Goal: Transaction & Acquisition: Book appointment/travel/reservation

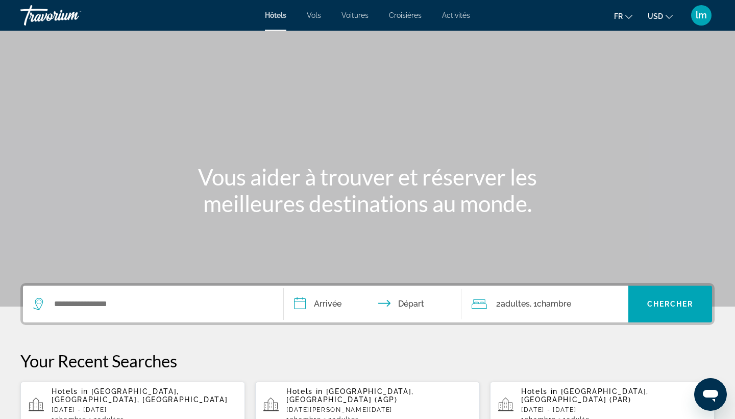
click at [326, 303] on input "**********" at bounding box center [375, 305] width 182 height 40
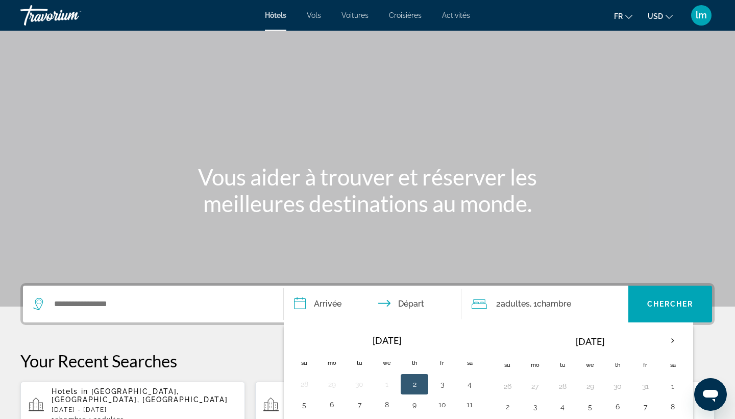
scroll to position [250, 0]
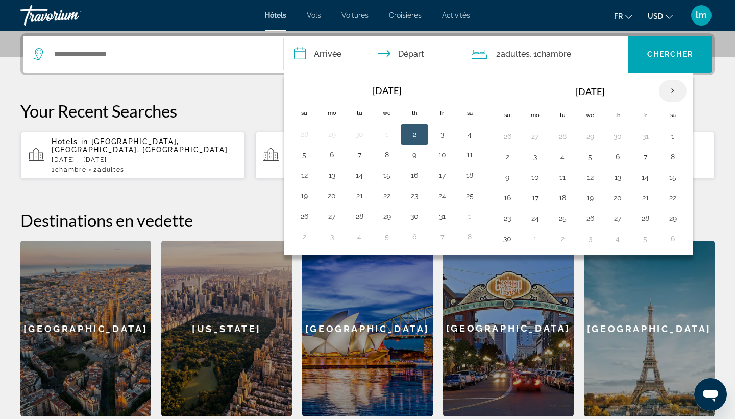
click at [675, 94] on th "Next month" at bounding box center [673, 91] width 28 height 22
click at [647, 198] on button "26" at bounding box center [645, 197] width 16 height 14
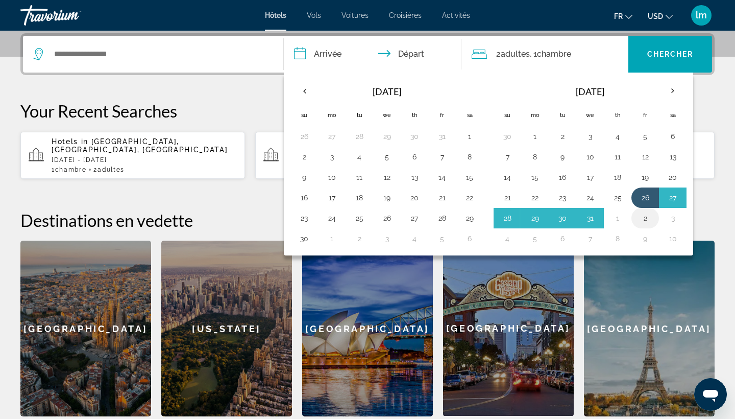
click at [642, 220] on button "2" at bounding box center [645, 218] width 16 height 14
type input "**********"
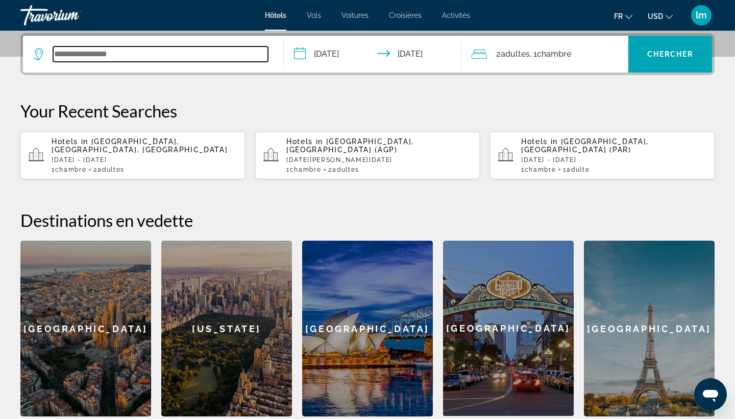
click at [152, 51] on input "Search widget" at bounding box center [160, 53] width 215 height 15
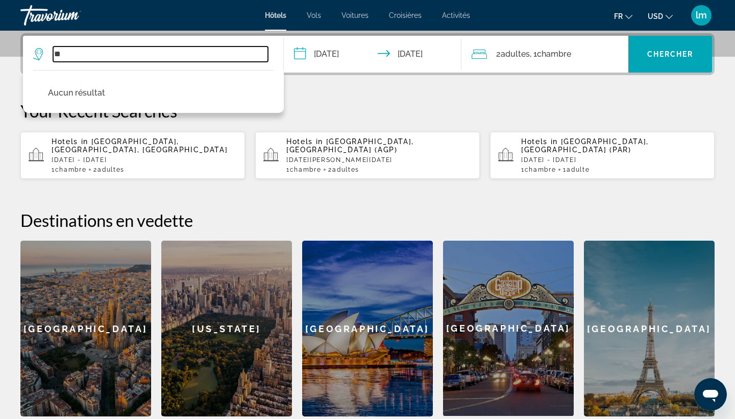
type input "*"
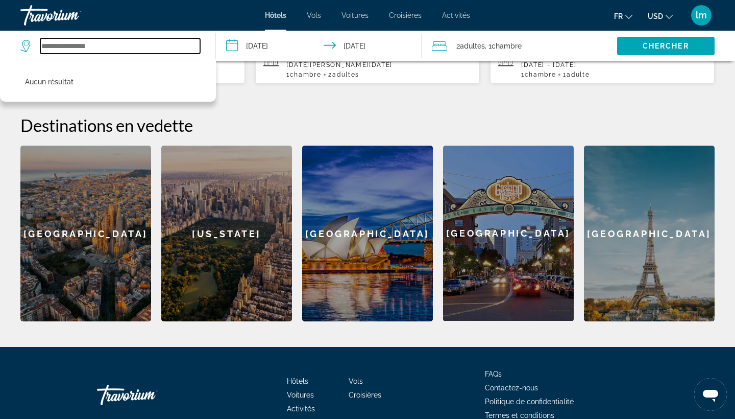
scroll to position [346, 0]
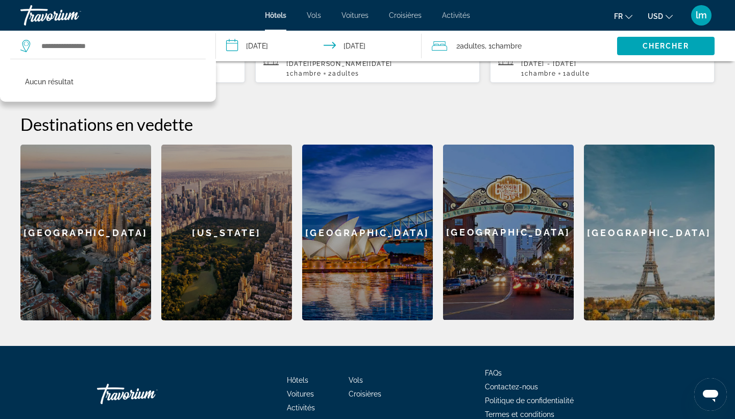
click at [116, 265] on div "Barcelona" at bounding box center [85, 233] width 131 height 176
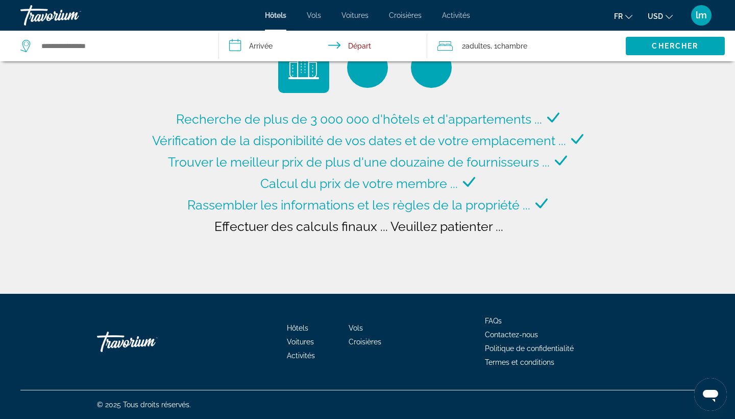
type input "**********"
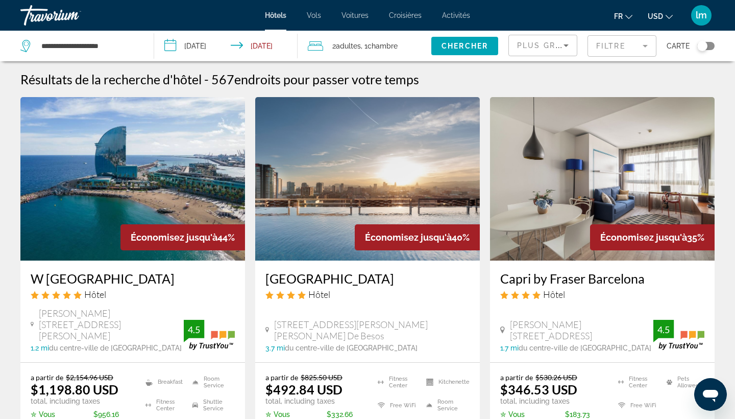
click at [661, 18] on span "USD" at bounding box center [655, 16] width 15 height 8
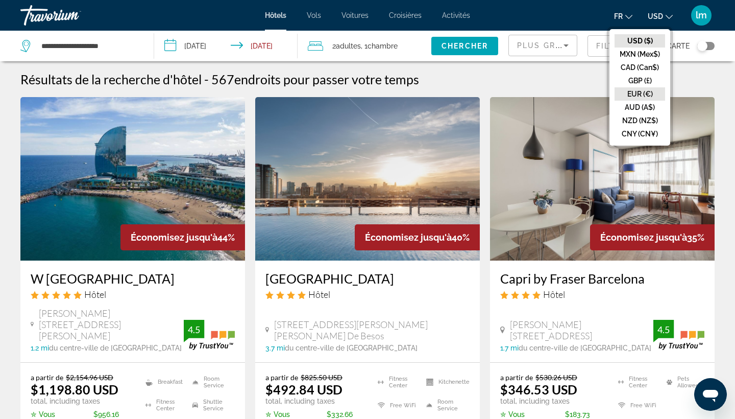
click at [639, 91] on button "EUR (€)" at bounding box center [640, 93] width 51 height 13
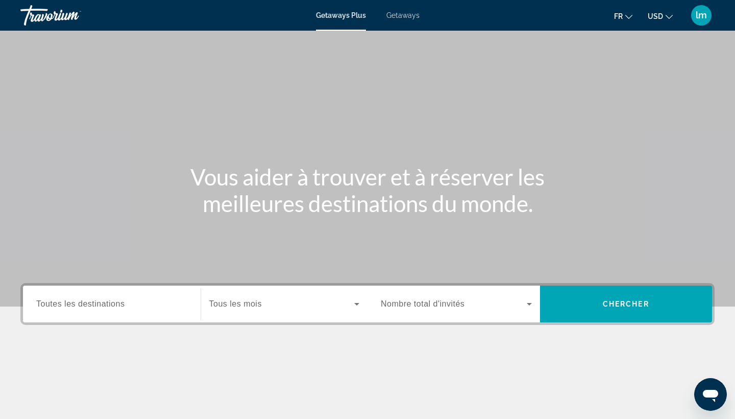
click at [353, 302] on icon "Search widget" at bounding box center [357, 304] width 12 height 12
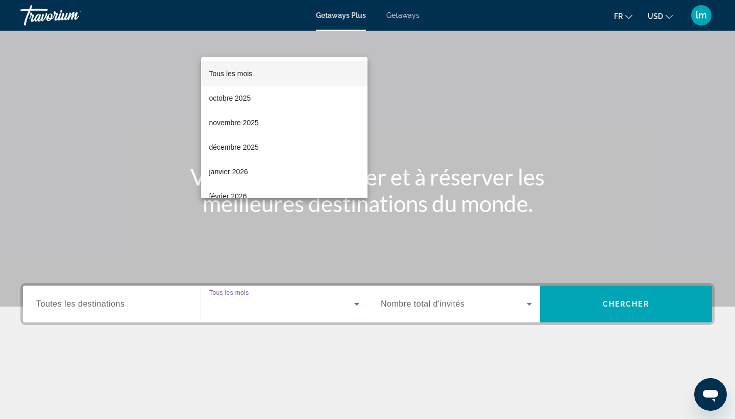
scroll to position [133, 0]
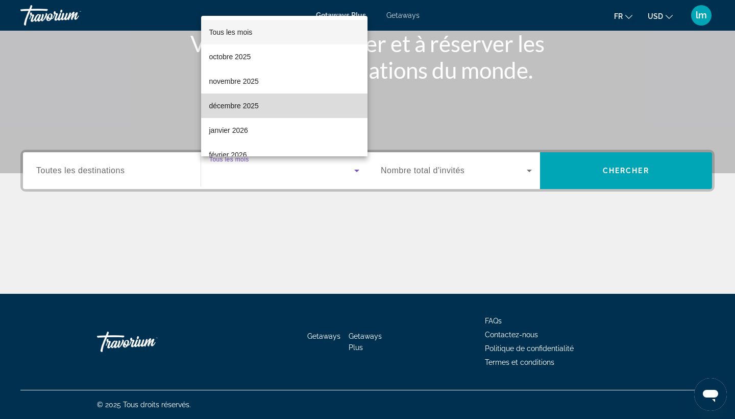
click at [275, 107] on mat-option "décembre 2025" at bounding box center [284, 105] width 167 height 25
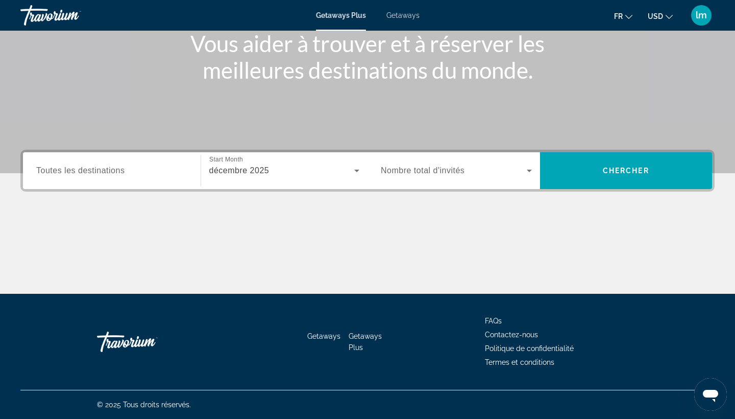
click at [419, 178] on div "Search widget" at bounding box center [456, 170] width 151 height 29
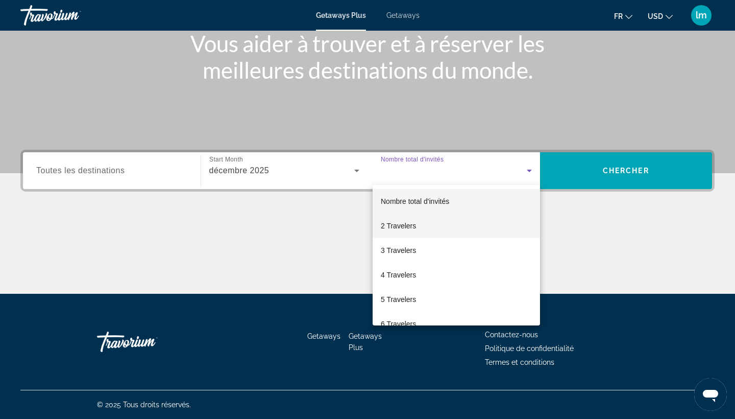
click at [401, 230] on span "2 Travelers" at bounding box center [398, 226] width 35 height 12
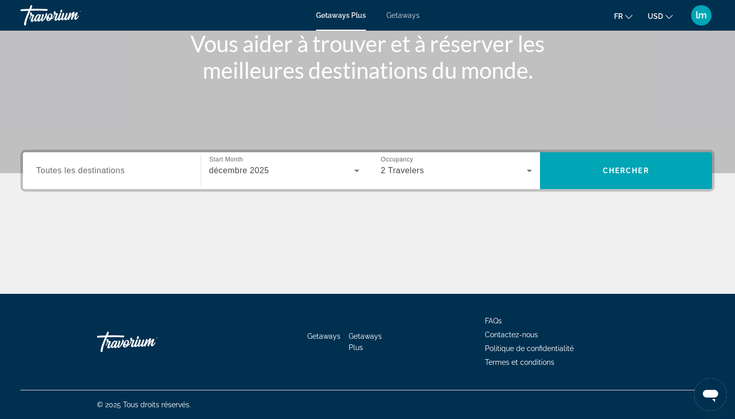
click at [74, 172] on span "Toutes les destinations" at bounding box center [80, 170] width 88 height 9
click at [74, 172] on input "Destination Toutes les destinations" at bounding box center [111, 171] width 151 height 12
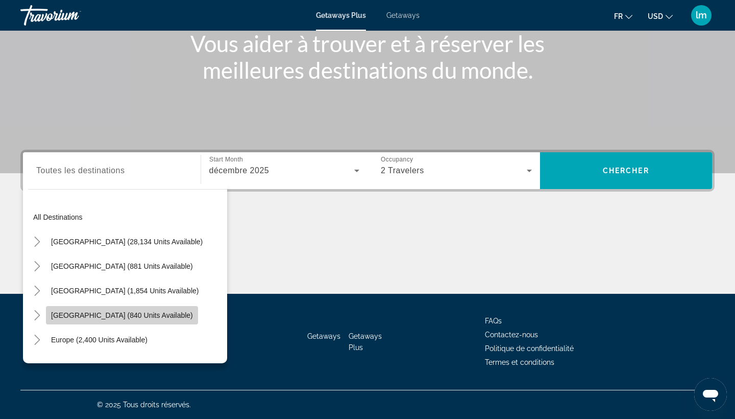
click at [91, 314] on span "[GEOGRAPHIC_DATA] (840 units available)" at bounding box center [122, 315] width 142 height 8
type input "**********"
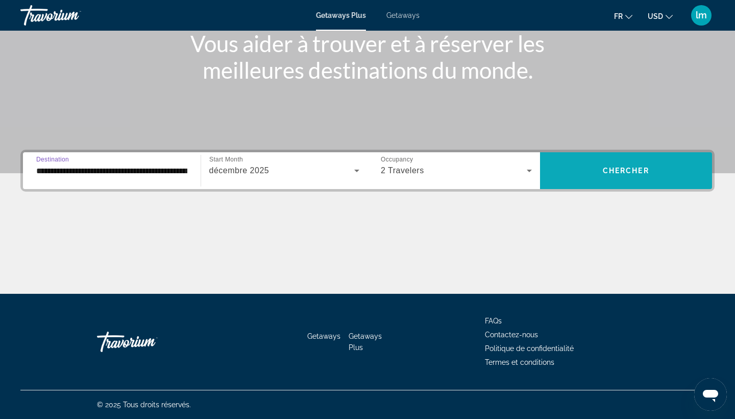
click at [619, 169] on span "Chercher" at bounding box center [626, 170] width 46 height 8
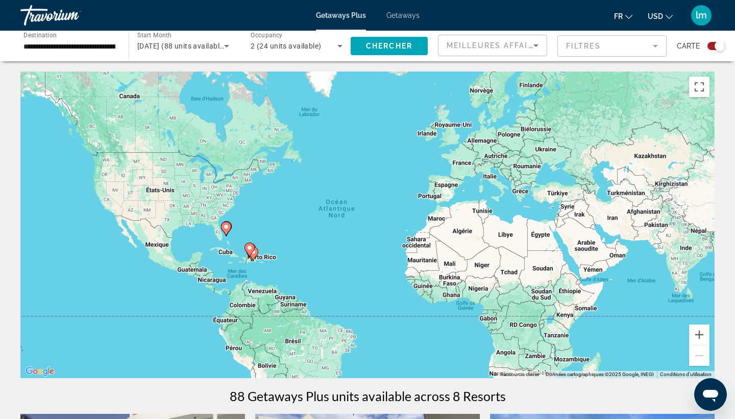
click at [669, 15] on icon "Change currency" at bounding box center [669, 16] width 7 height 7
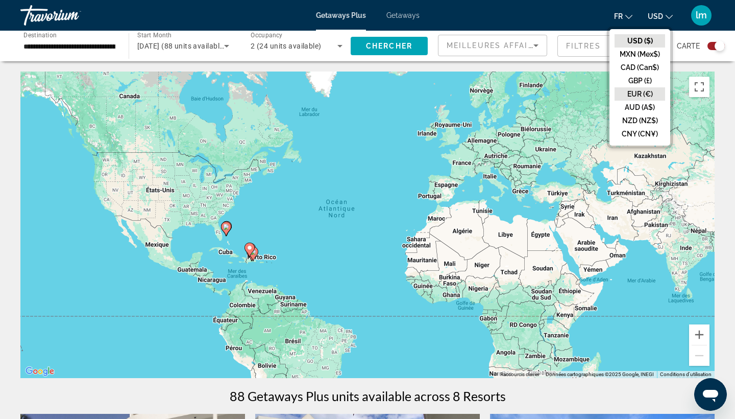
click at [639, 94] on button "EUR (€)" at bounding box center [640, 93] width 51 height 13
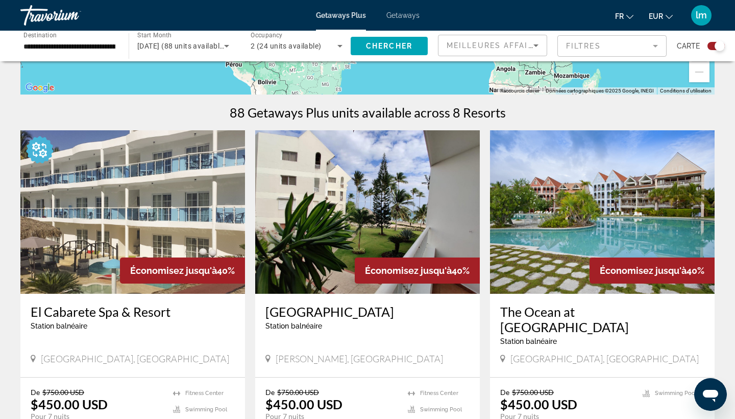
scroll to position [263, 0]
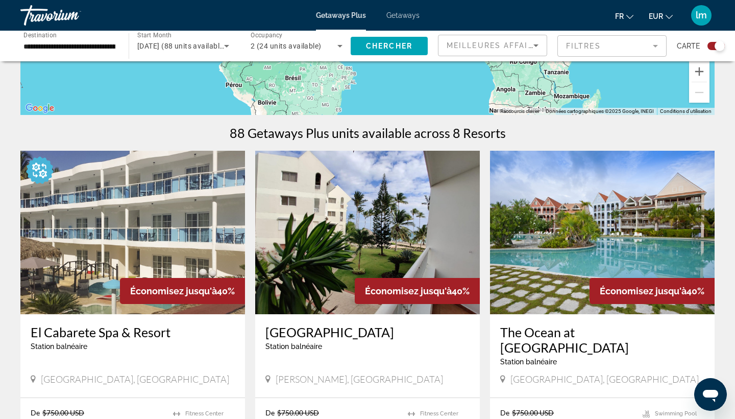
click at [666, 17] on icon "Change currency" at bounding box center [669, 16] width 7 height 7
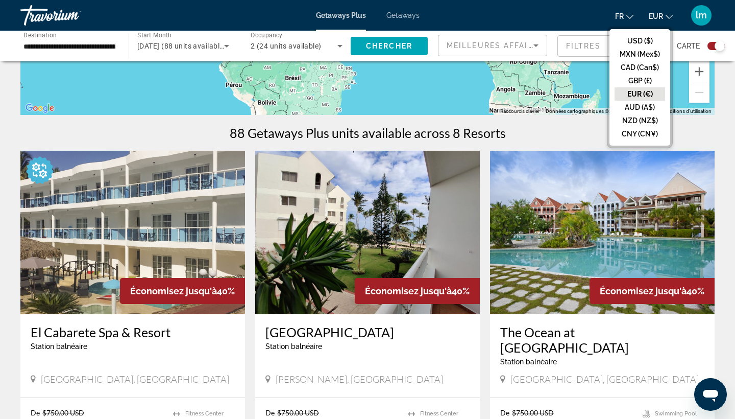
click at [628, 92] on button "EUR (€)" at bounding box center [640, 93] width 51 height 13
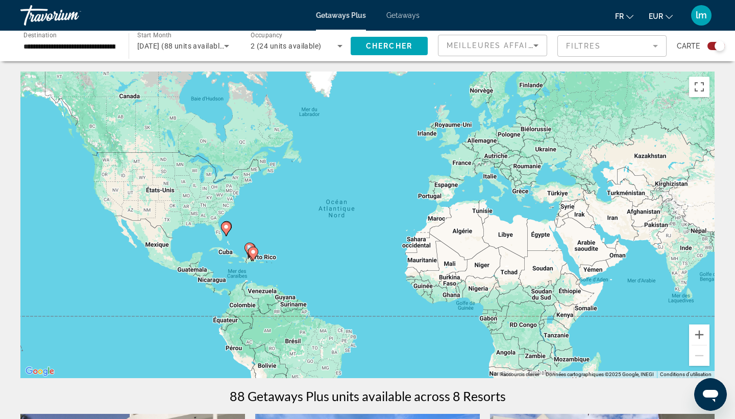
click at [82, 47] on input "**********" at bounding box center [69, 46] width 92 height 12
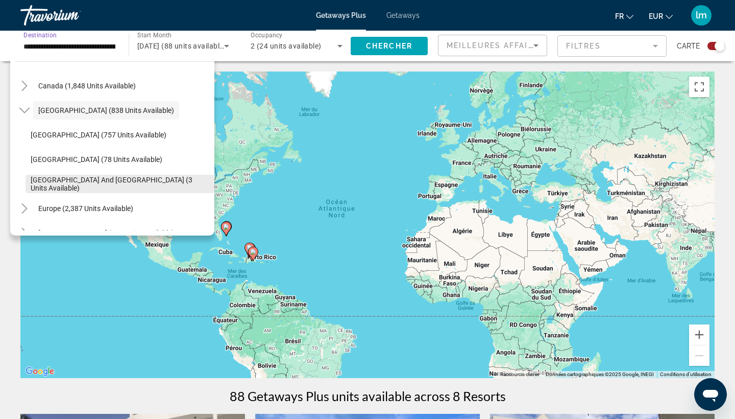
scroll to position [79, 0]
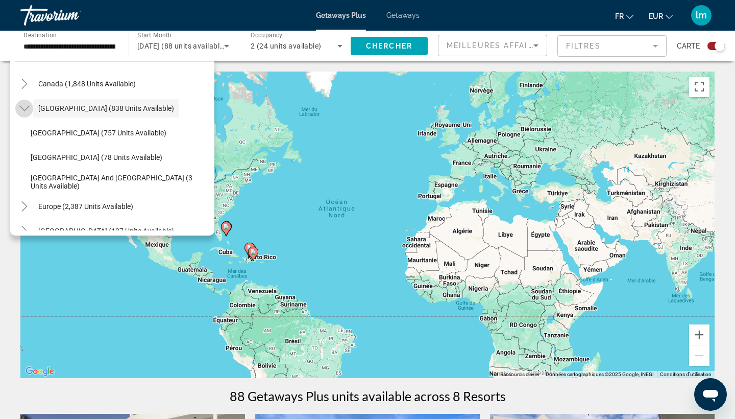
click at [29, 110] on icon "Toggle Caribbean & Atlantic Islands (838 units available)" at bounding box center [24, 108] width 10 height 10
click at [65, 134] on span "Europe (2,387 units available)" at bounding box center [85, 133] width 95 height 8
type input "**********"
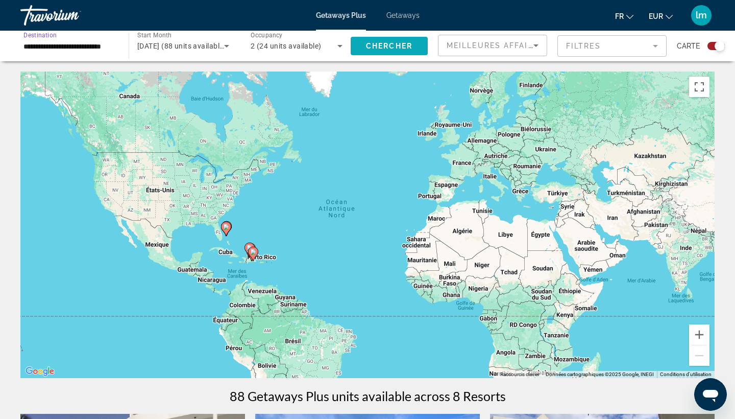
click at [378, 46] on span "Chercher" at bounding box center [389, 46] width 46 height 8
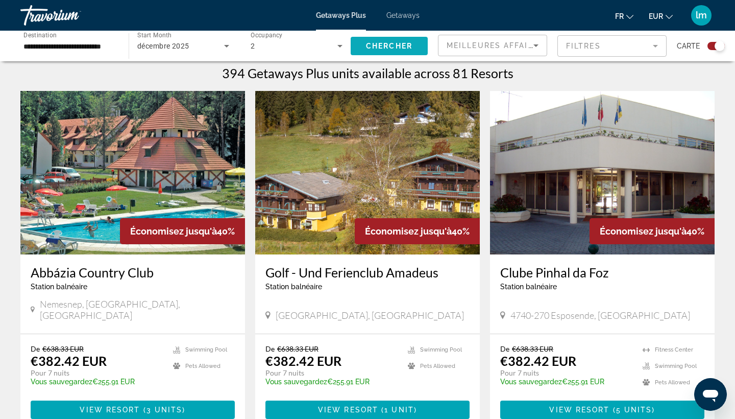
scroll to position [311, 0]
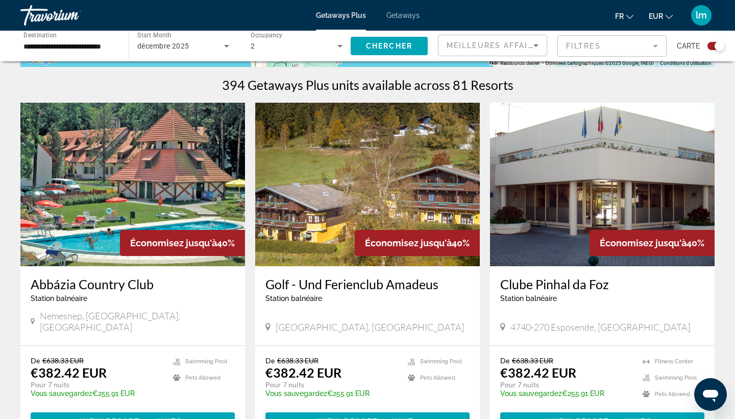
click at [702, 20] on div "lm" at bounding box center [701, 15] width 20 height 20
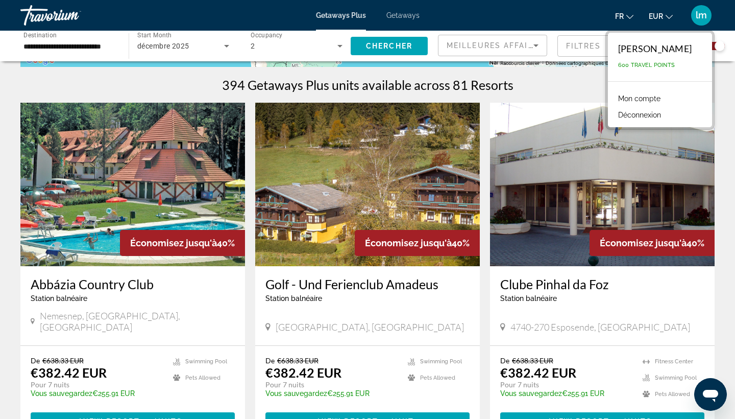
click at [702, 20] on div "lm" at bounding box center [701, 15] width 20 height 20
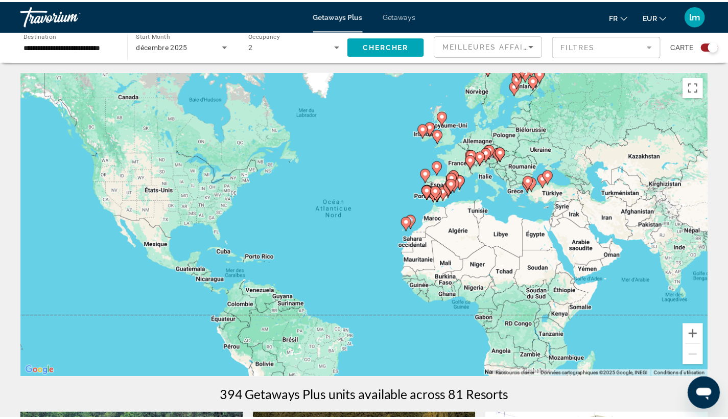
scroll to position [0, 0]
